Goal: Task Accomplishment & Management: Use online tool/utility

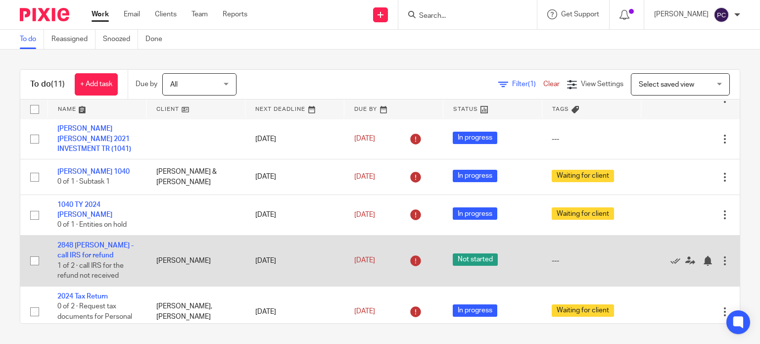
scroll to position [116, 0]
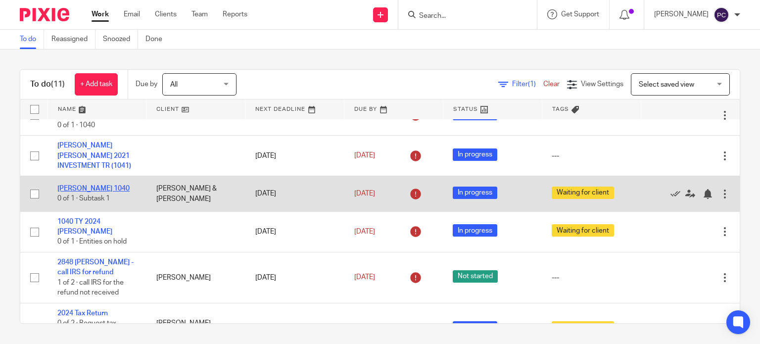
click at [97, 187] on link "[PERSON_NAME] 1040" at bounding box center [93, 188] width 72 height 7
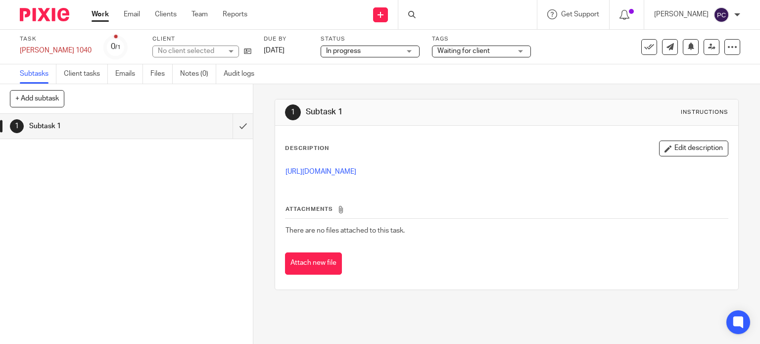
click at [682, 148] on button "Edit description" at bounding box center [693, 149] width 69 height 16
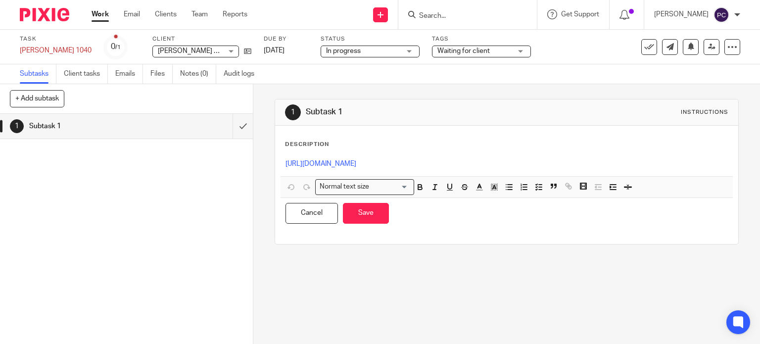
click at [519, 167] on p "[URL][DOMAIN_NAME]" at bounding box center [507, 164] width 443 height 10
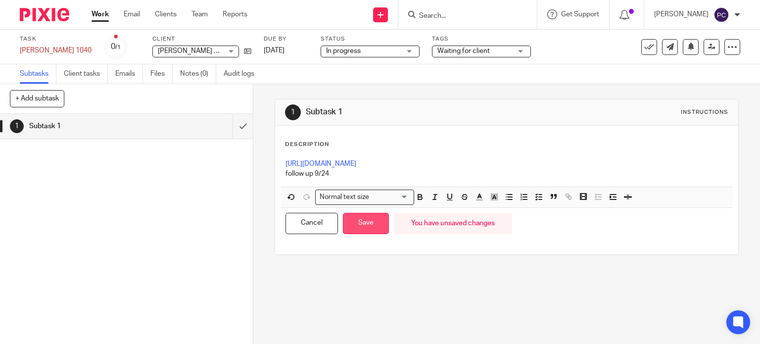
click at [360, 225] on button "Save" at bounding box center [366, 223] width 46 height 21
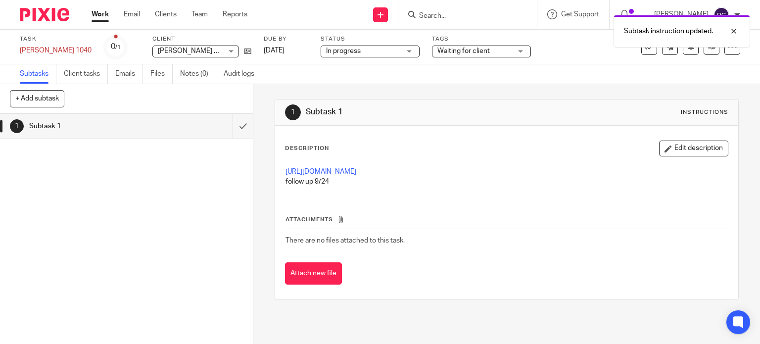
click at [106, 18] on link "Work" at bounding box center [100, 14] width 17 height 10
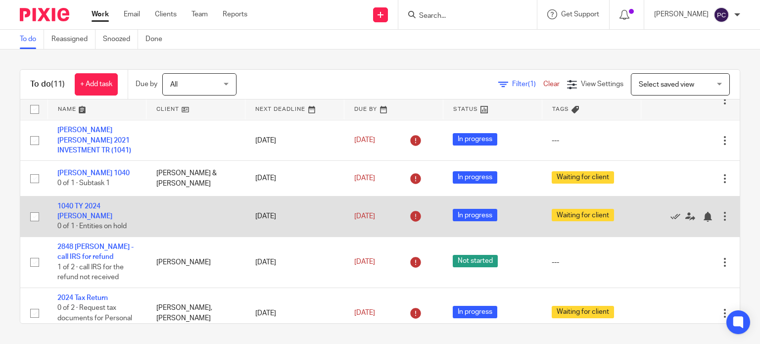
scroll to position [149, 0]
